Goal: Find specific page/section: Find specific page/section

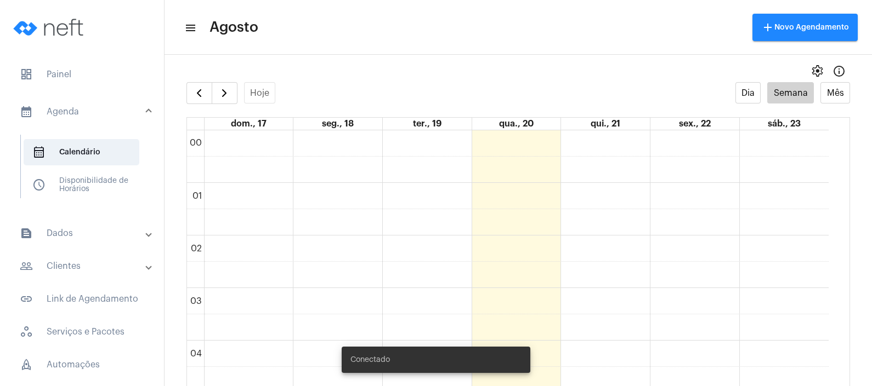
scroll to position [826, 0]
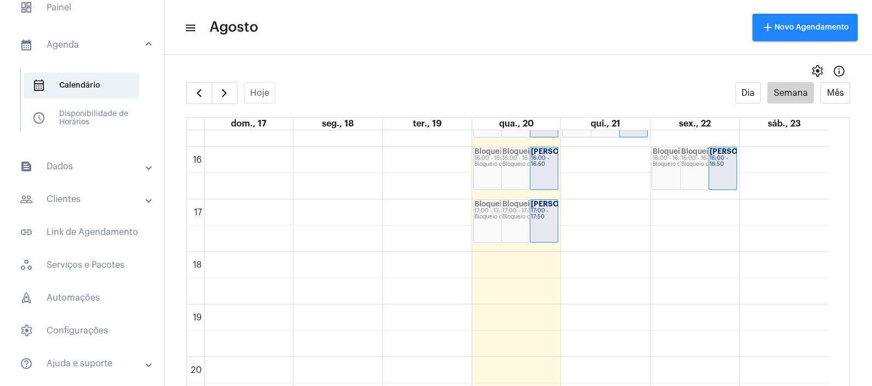
click at [83, 160] on mat-panel-title "text_snippet_outlined Dados" at bounding box center [83, 166] width 127 height 13
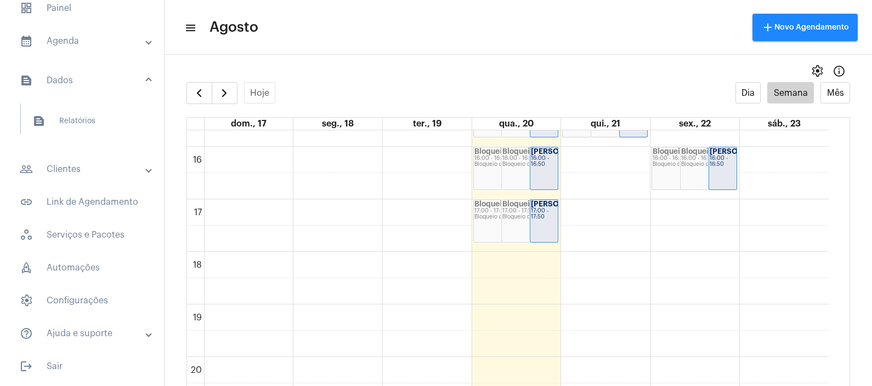
scroll to position [36, 0]
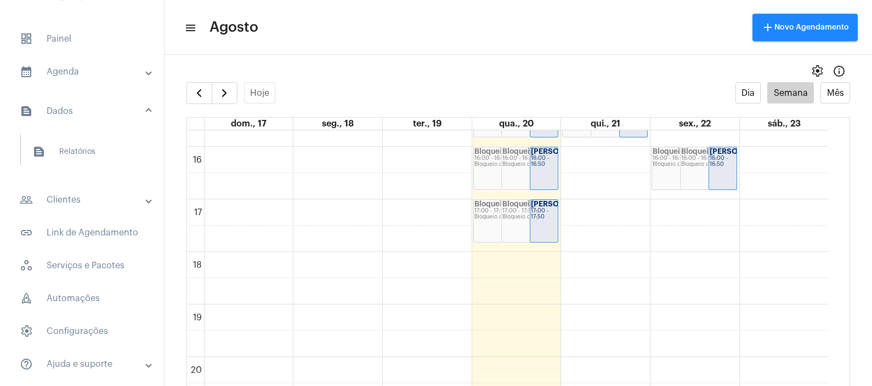
click at [89, 193] on mat-panel-title "people_outline Clientes" at bounding box center [83, 199] width 127 height 13
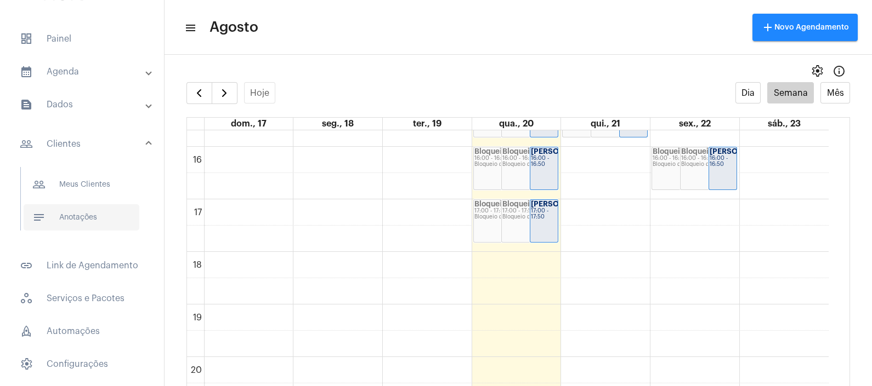
click at [85, 204] on span "notes Anotações" at bounding box center [82, 217] width 116 height 26
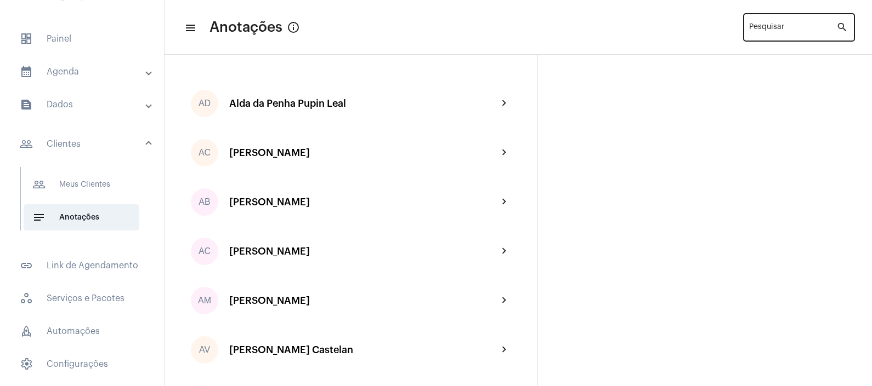
click at [798, 32] on input "Pesquisar" at bounding box center [792, 29] width 87 height 9
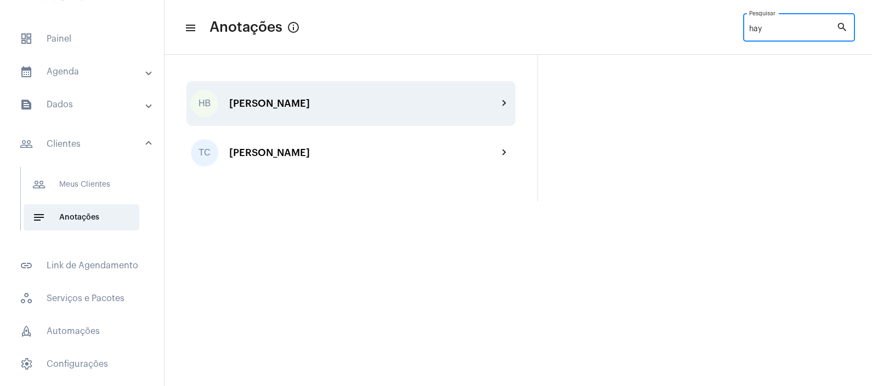
type input "hay"
click at [424, 102] on div "[PERSON_NAME]" at bounding box center [363, 103] width 269 height 11
